Goal: Information Seeking & Learning: Compare options

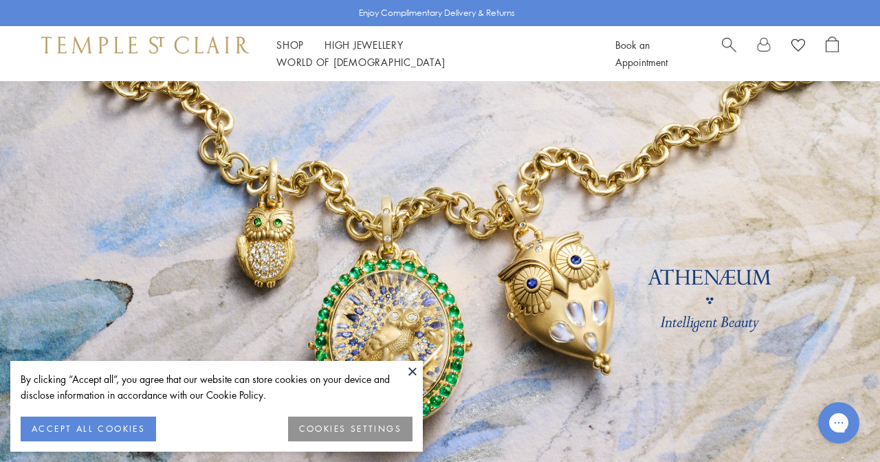
click at [115, 420] on button "ACCEPT ALL COOKIES" at bounding box center [88, 429] width 135 height 25
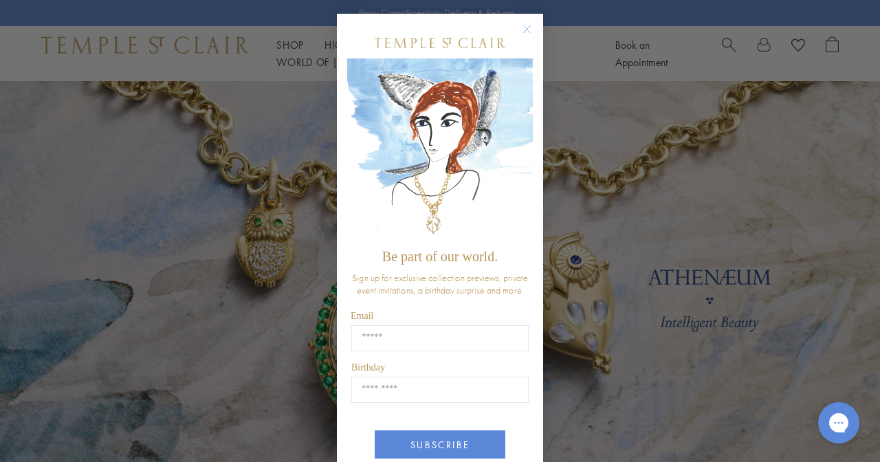
click at [619, 155] on div "Close dialog Be part of our world. Sign up for exclusive collection previews, p…" at bounding box center [440, 231] width 880 height 462
click at [529, 24] on circle "Close dialog" at bounding box center [527, 29] width 17 height 17
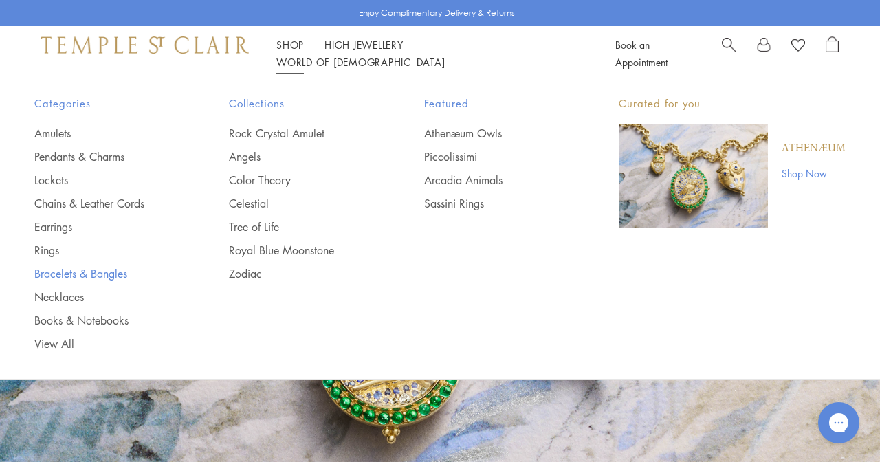
click at [52, 273] on link "Bracelets & Bangles" at bounding box center [104, 273] width 140 height 15
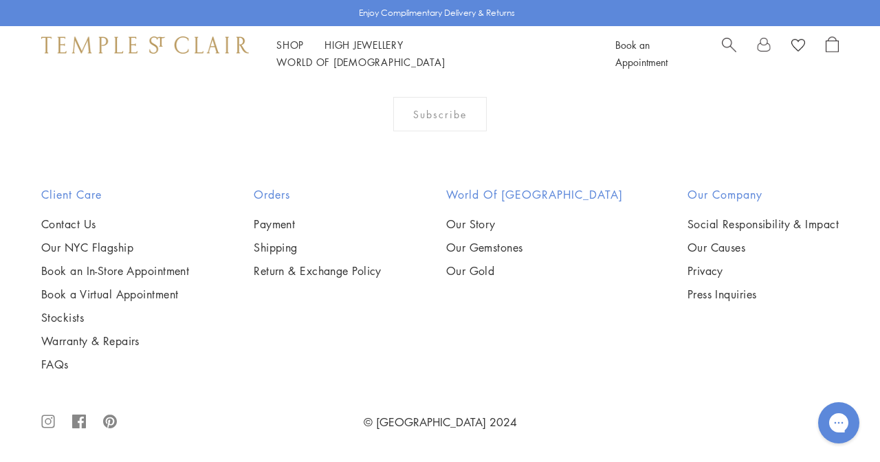
scroll to position [2240, 0]
click at [0, 0] on img at bounding box center [0, 0] width 0 height 0
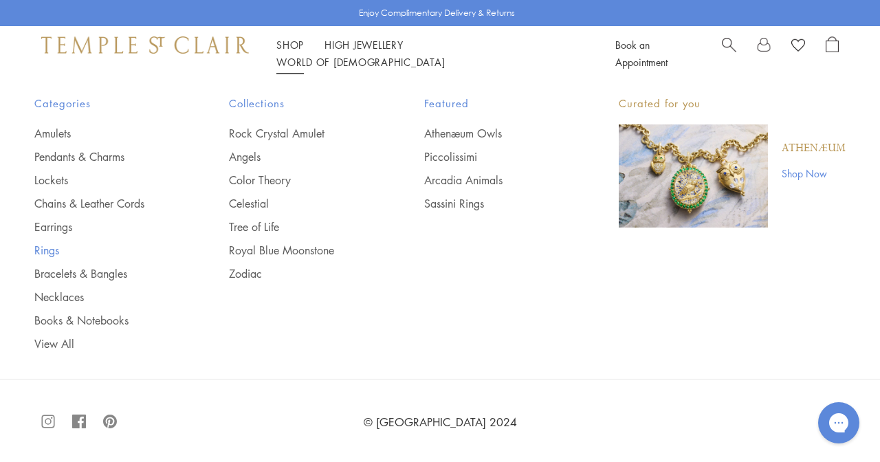
click at [56, 248] on link "Rings" at bounding box center [104, 250] width 140 height 15
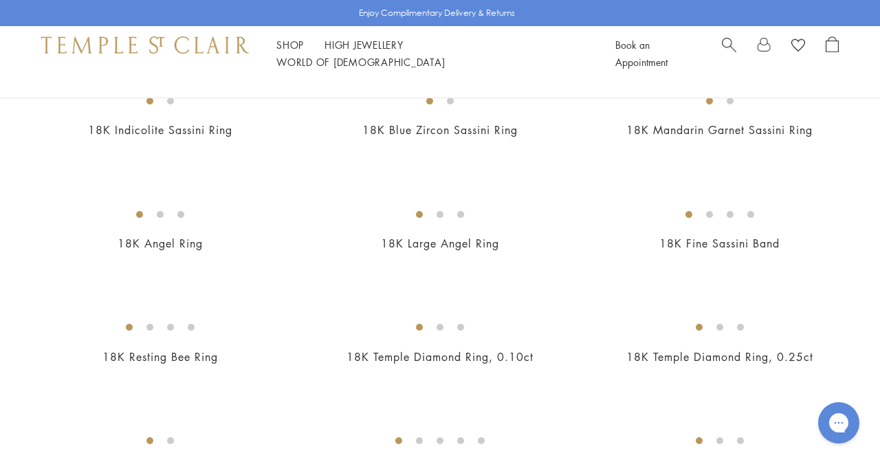
scroll to position [513, 0]
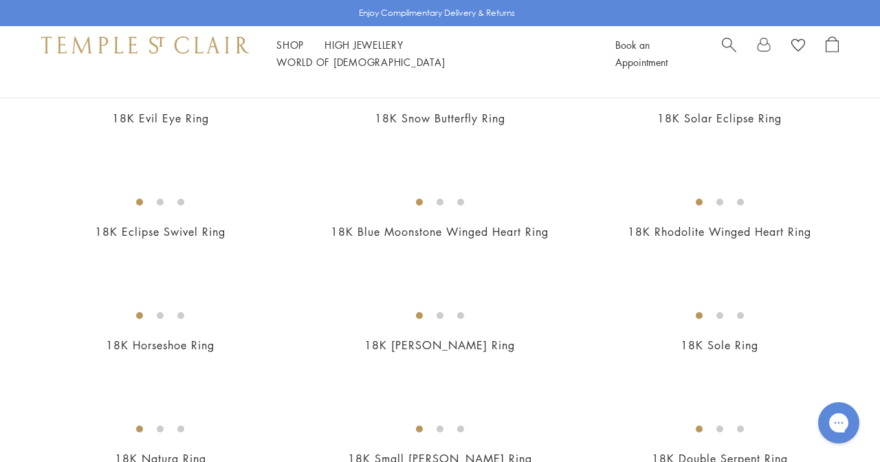
scroll to position [885, 0]
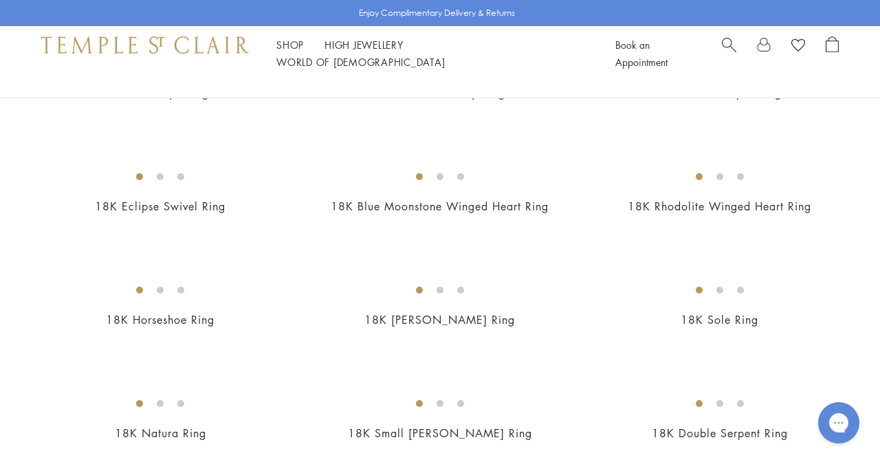
click at [0, 0] on img at bounding box center [0, 0] width 0 height 0
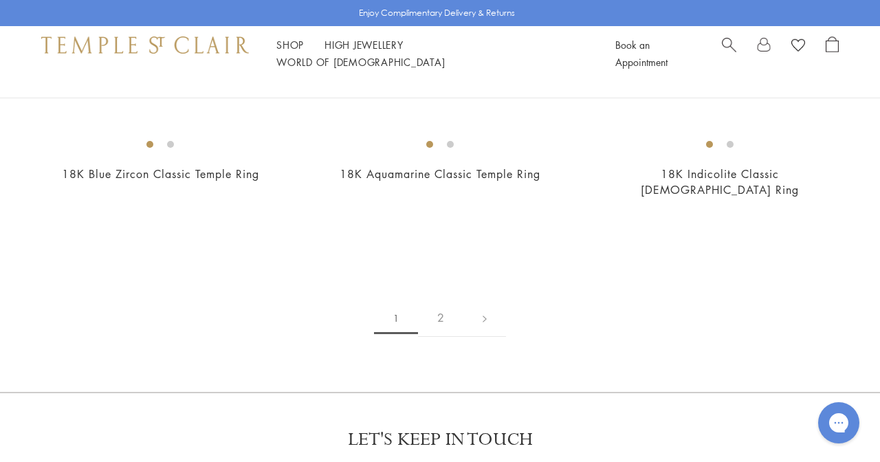
scroll to position [1827, 0]
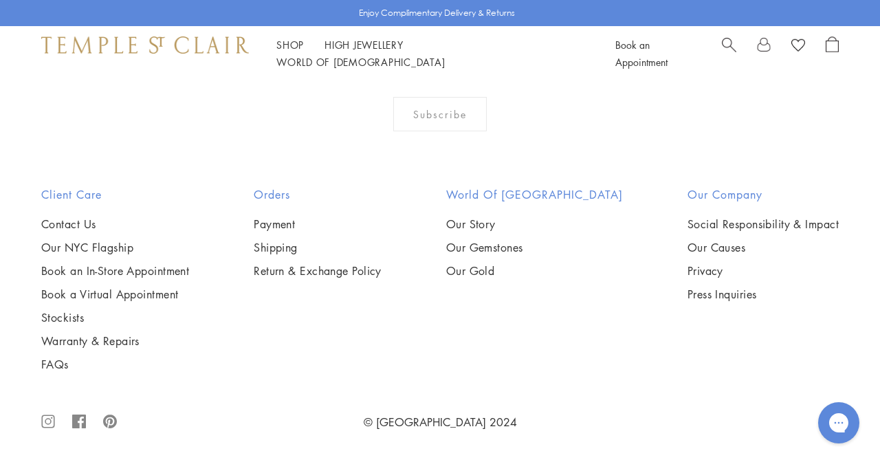
scroll to position [5535, 0]
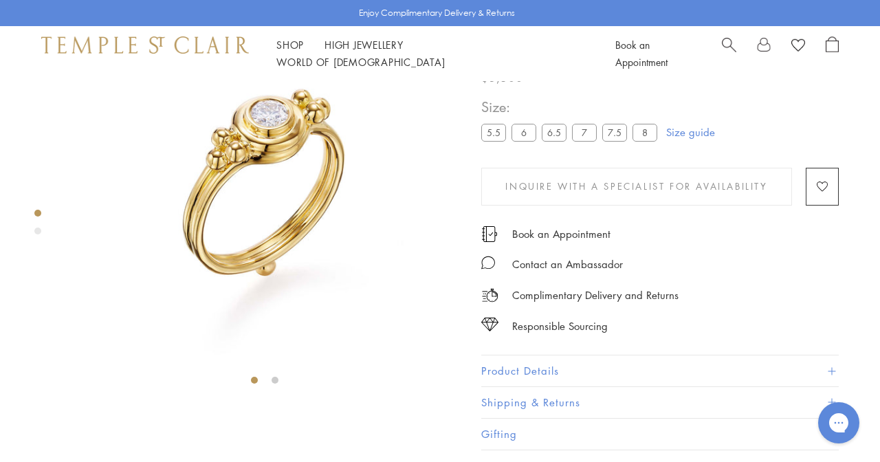
click at [659, 144] on ul "5.5 6 6.5 7 7.5 8" at bounding box center [572, 134] width 182 height 21
click at [646, 141] on label "8" at bounding box center [645, 132] width 25 height 17
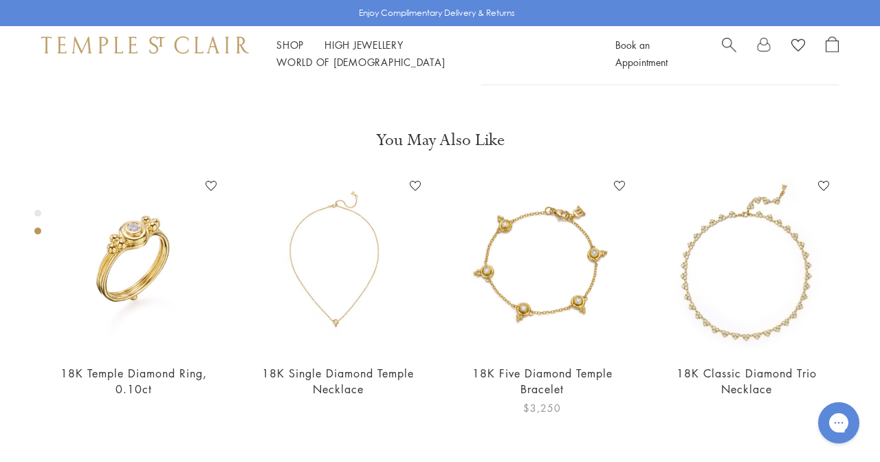
scroll to position [438, 0]
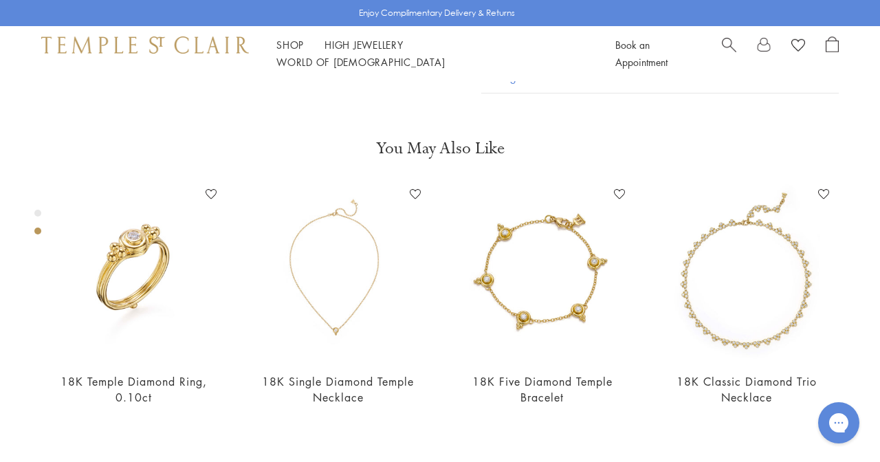
click at [503, 30] on button "Product Details" at bounding box center [660, 14] width 358 height 31
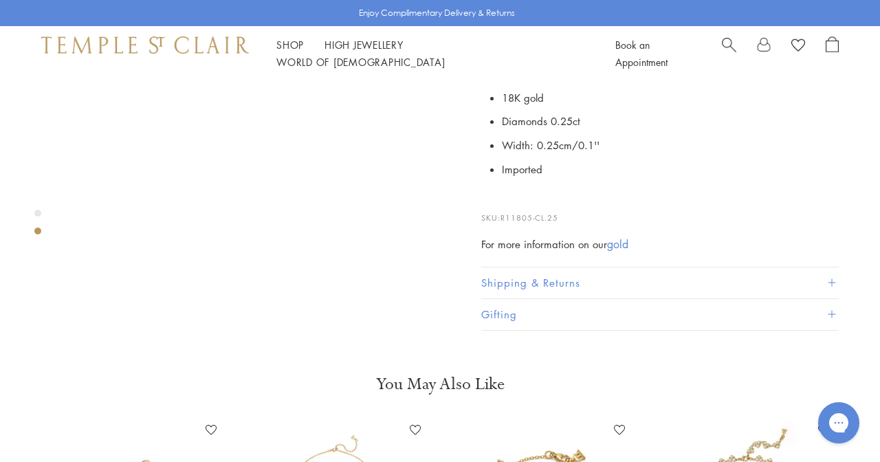
scroll to position [81, 0]
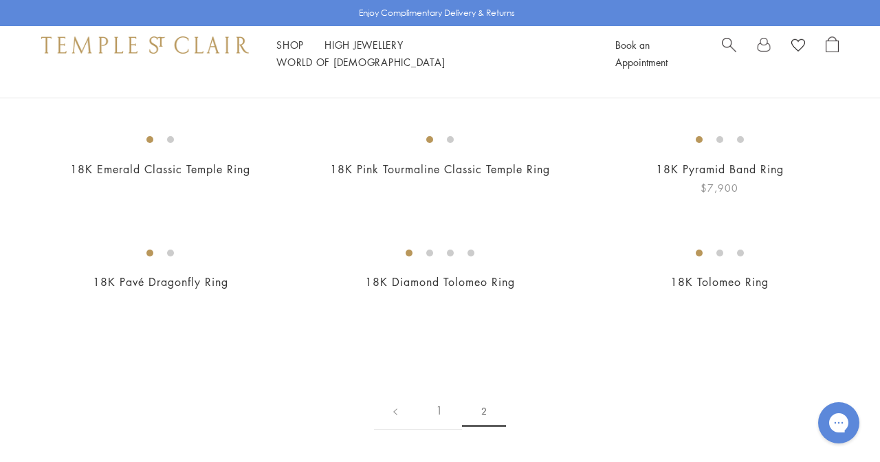
scroll to position [129, 0]
click at [695, 176] on link "18K Pyramid Band Ring" at bounding box center [720, 168] width 128 height 15
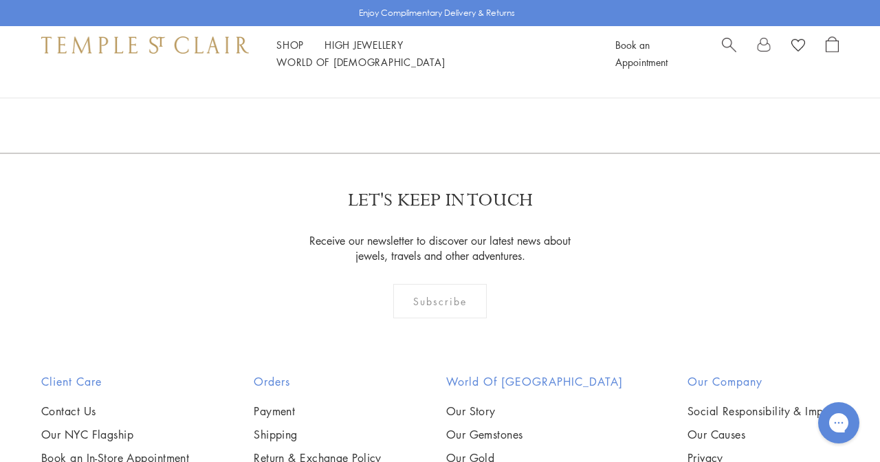
scroll to position [464, 0]
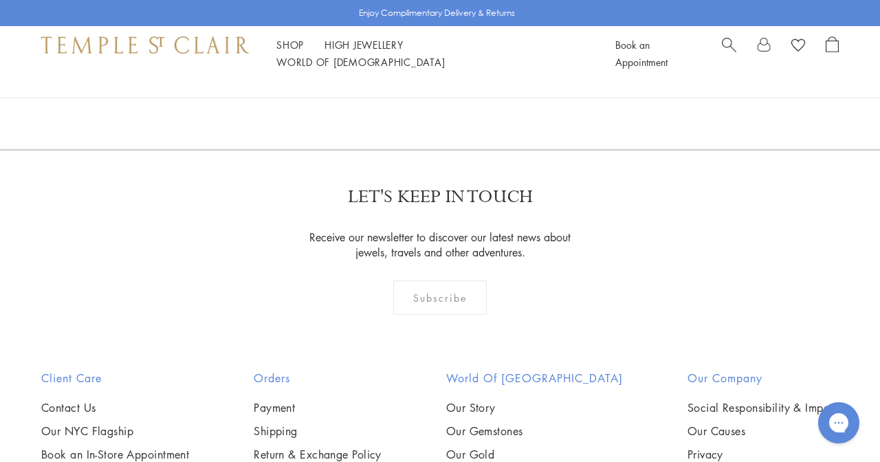
click at [0, 0] on img at bounding box center [0, 0] width 0 height 0
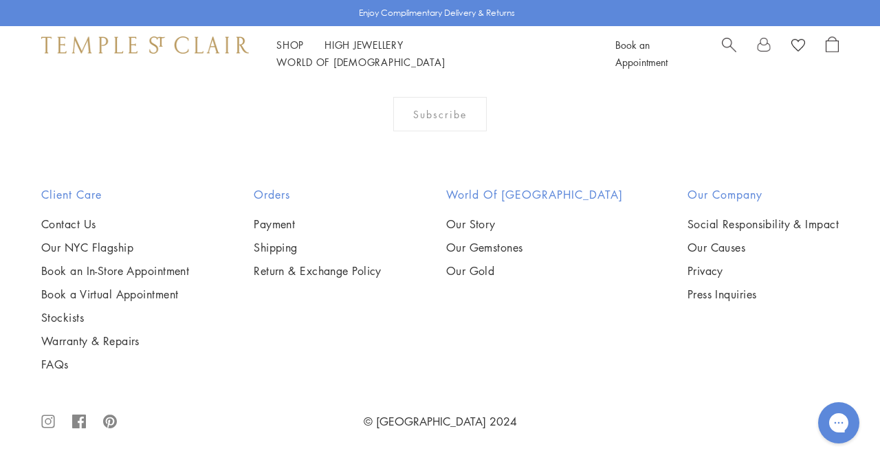
scroll to position [1103, 0]
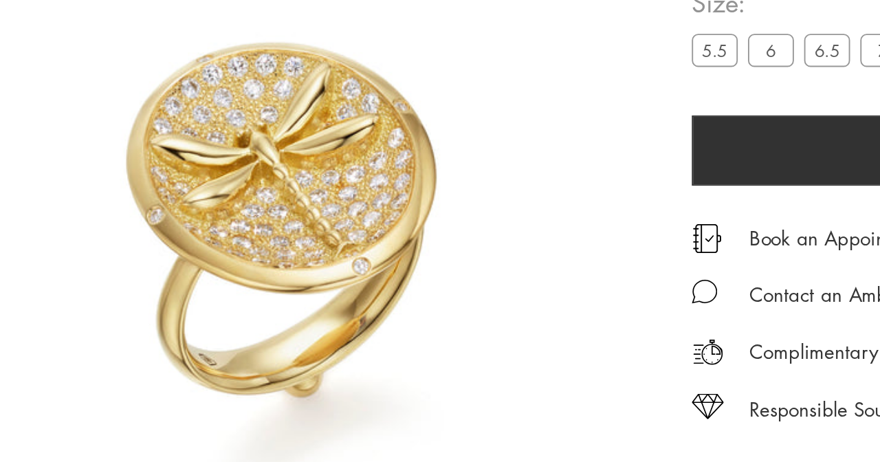
scroll to position [123, 0]
